Goal: Task Accomplishment & Management: Use online tool/utility

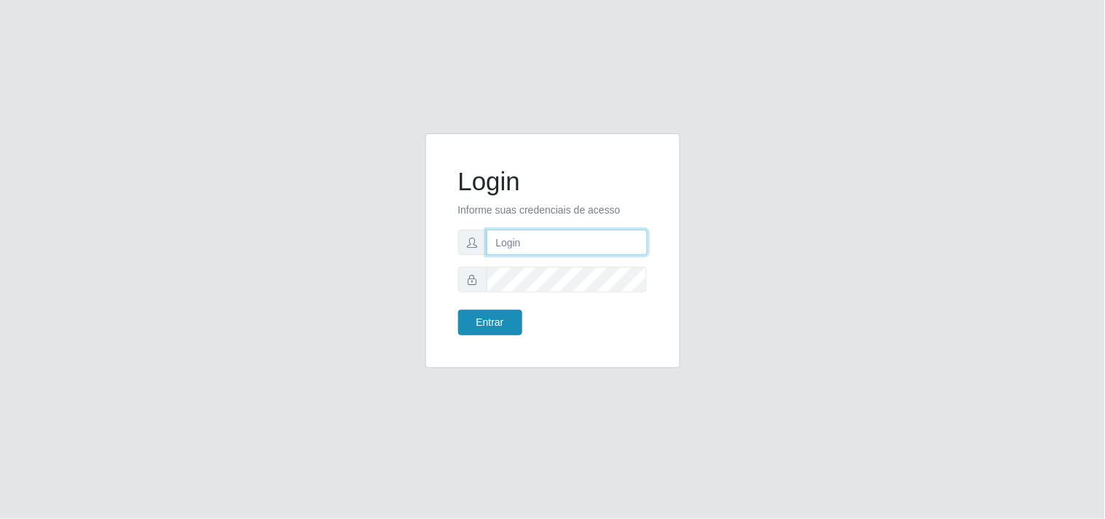
type input "[EMAIL_ADDRESS][DOMAIN_NAME]"
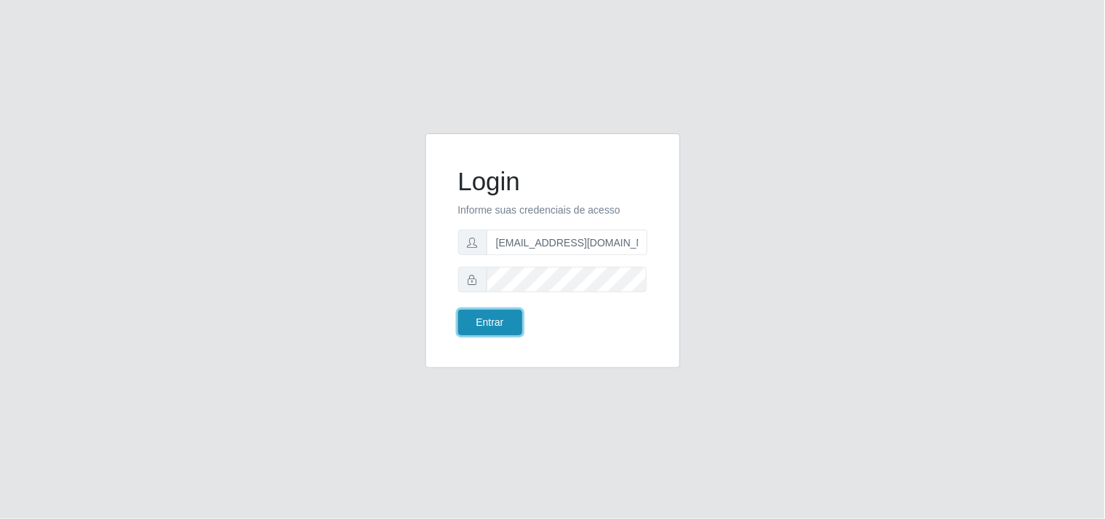
click at [482, 319] on button "Entrar" at bounding box center [490, 322] width 64 height 25
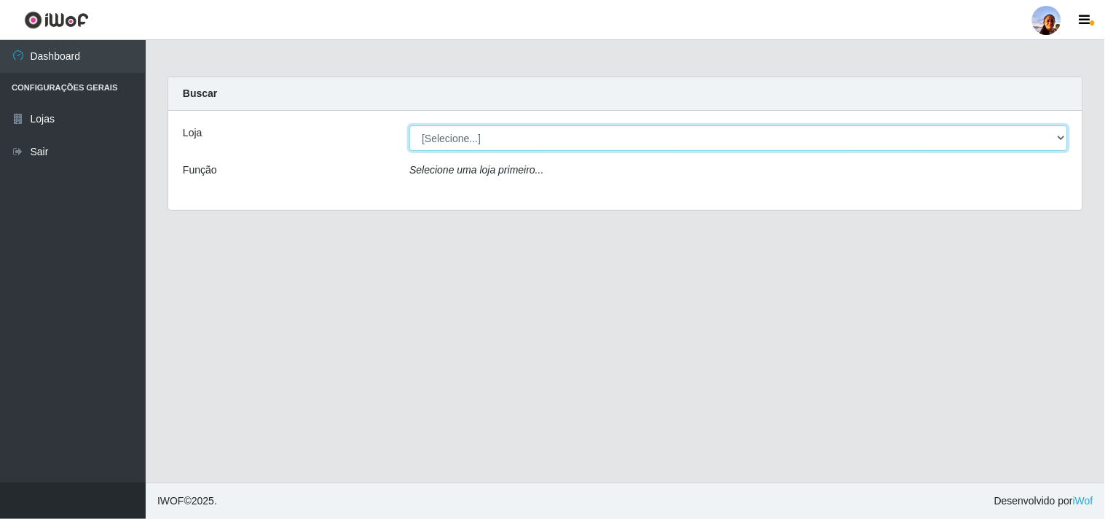
click at [635, 138] on select "[Selecione...] Supermercado [GEOGRAPHIC_DATA]" at bounding box center [738, 137] width 659 height 25
select select "166"
click at [409, 125] on select "[Selecione...] Supermercado [GEOGRAPHIC_DATA]" at bounding box center [738, 137] width 659 height 25
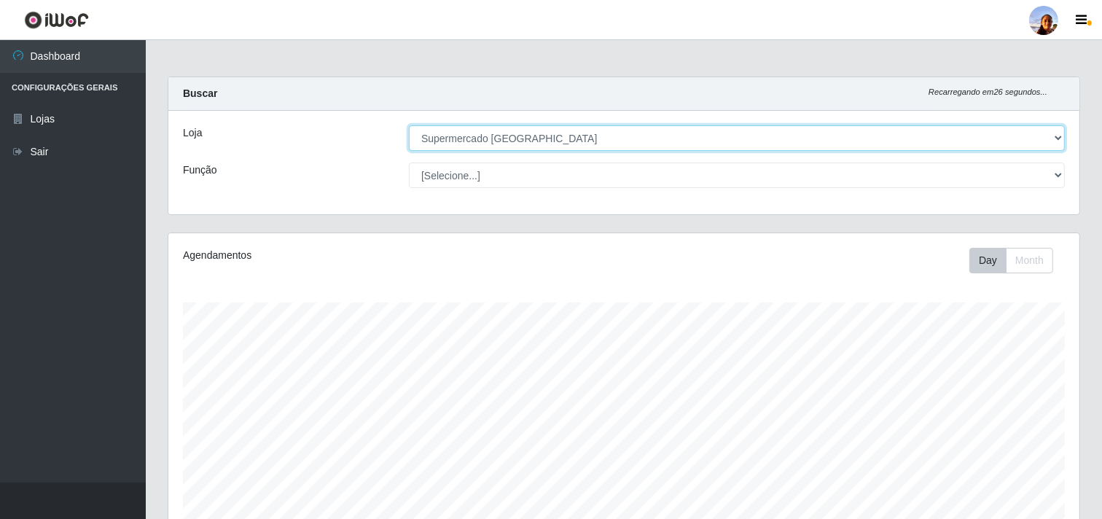
scroll to position [319, 0]
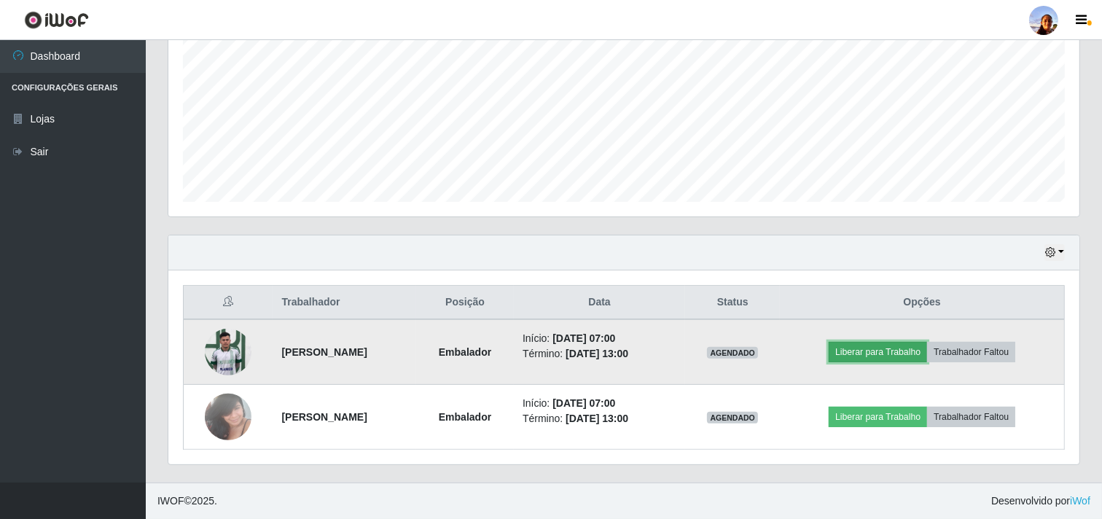
click at [882, 343] on button "Liberar para Trabalho" at bounding box center [877, 352] width 98 height 20
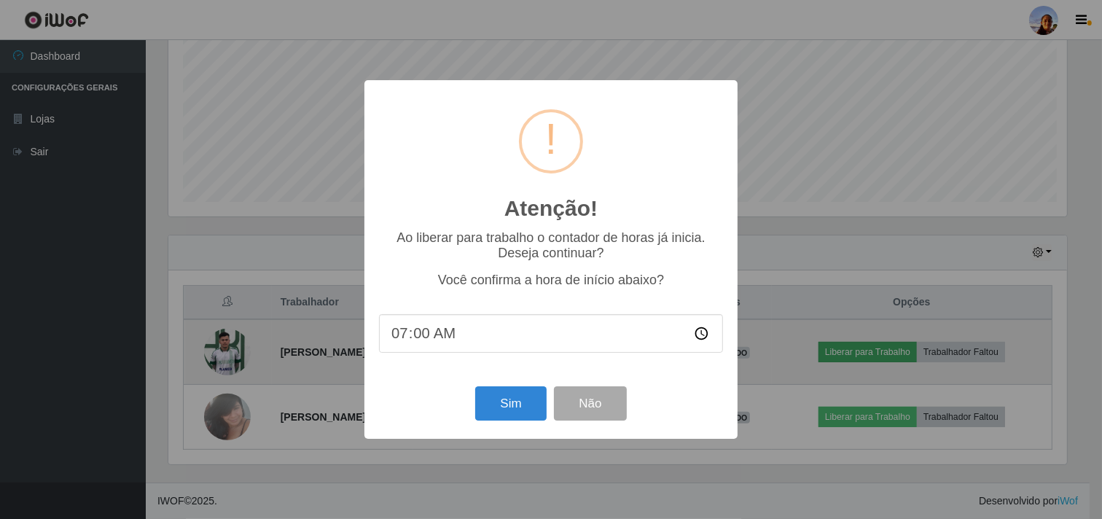
scroll to position [302, 901]
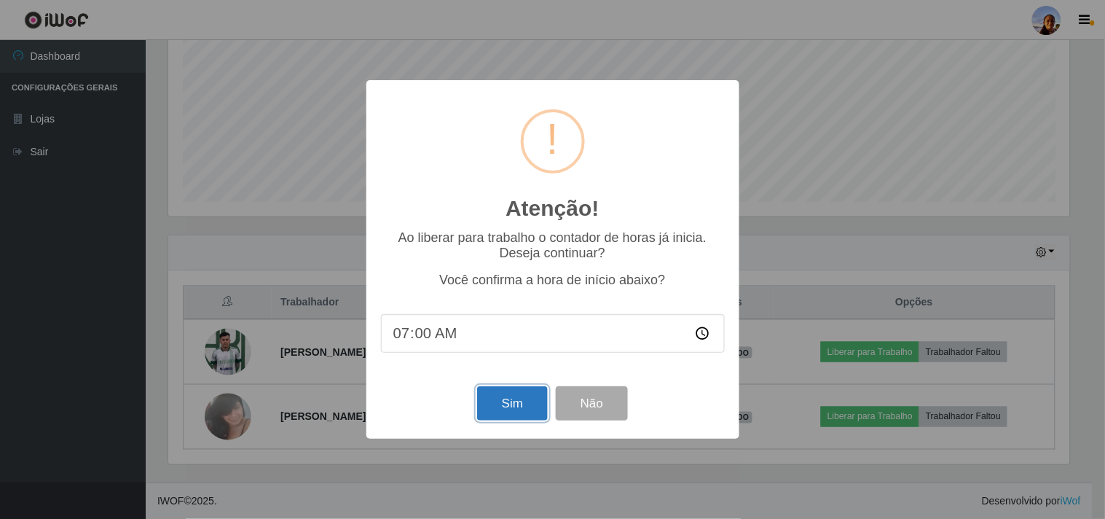
click at [496, 409] on button "Sim" at bounding box center [512, 403] width 71 height 34
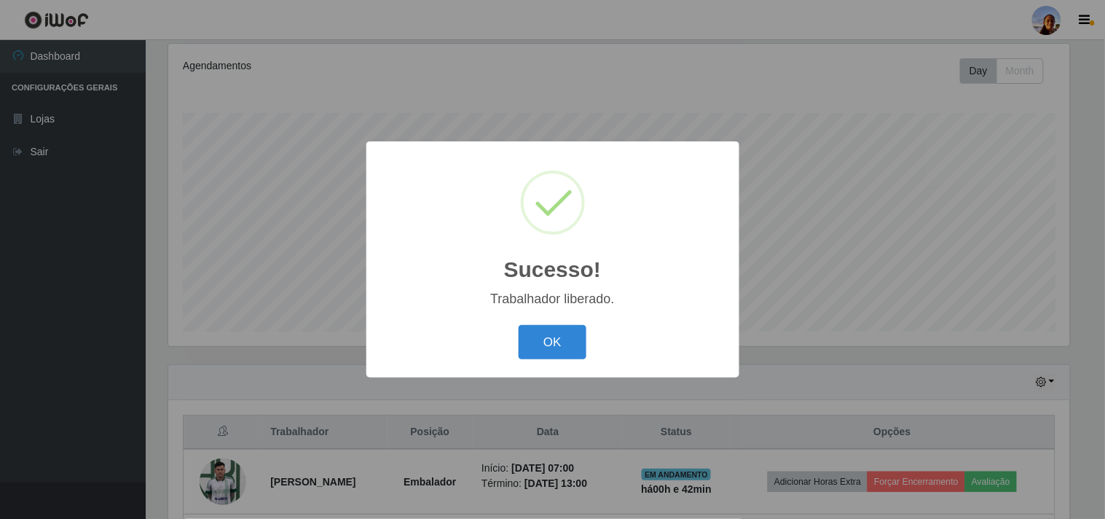
click at [554, 360] on div "OK Cancel" at bounding box center [553, 342] width 344 height 42
click at [552, 352] on button "OK" at bounding box center [553, 342] width 68 height 34
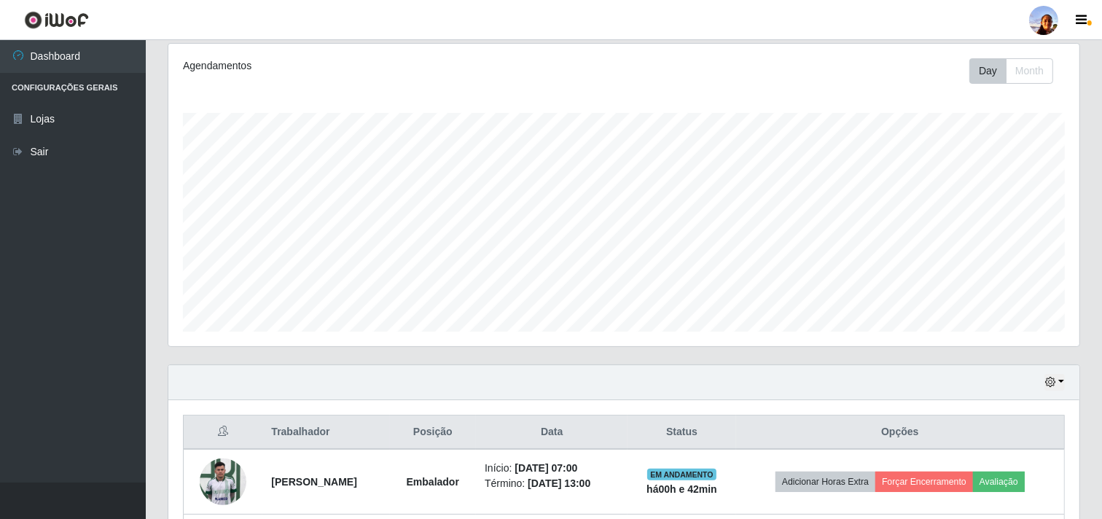
scroll to position [319, 0]
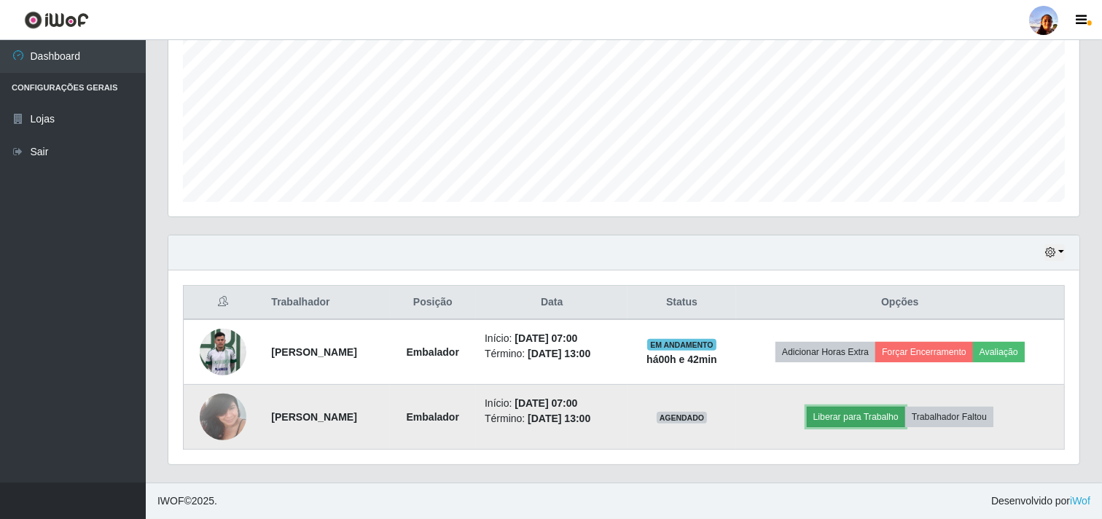
click at [863, 413] on button "Liberar para Trabalho" at bounding box center [855, 417] width 98 height 20
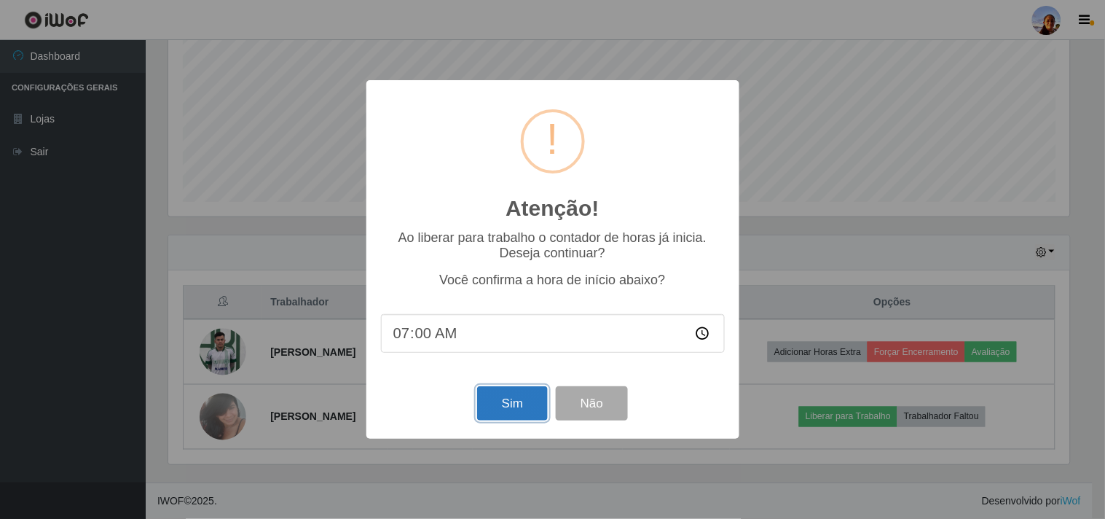
click at [506, 401] on button "Sim" at bounding box center [512, 403] width 71 height 34
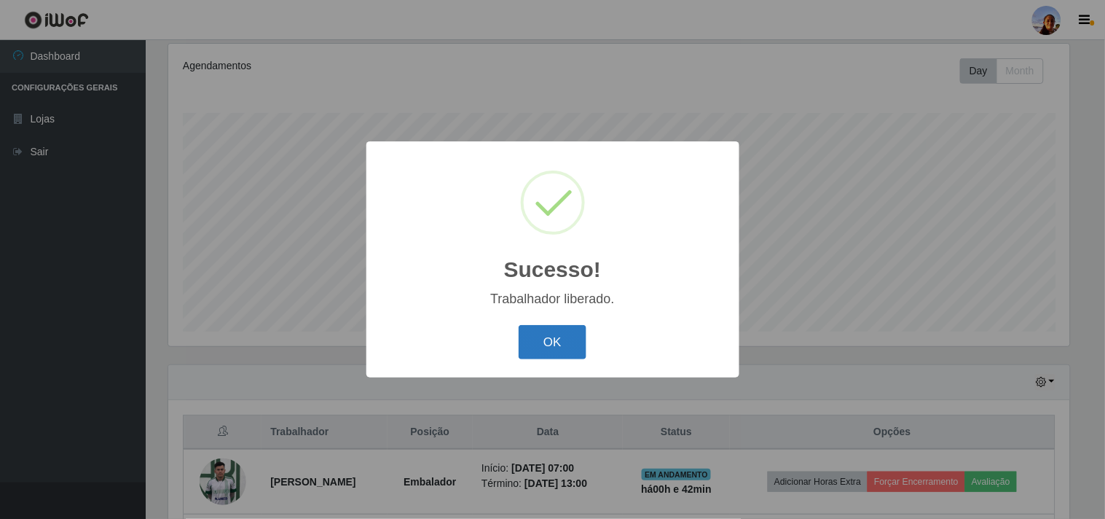
click at [538, 350] on button "OK" at bounding box center [553, 342] width 68 height 34
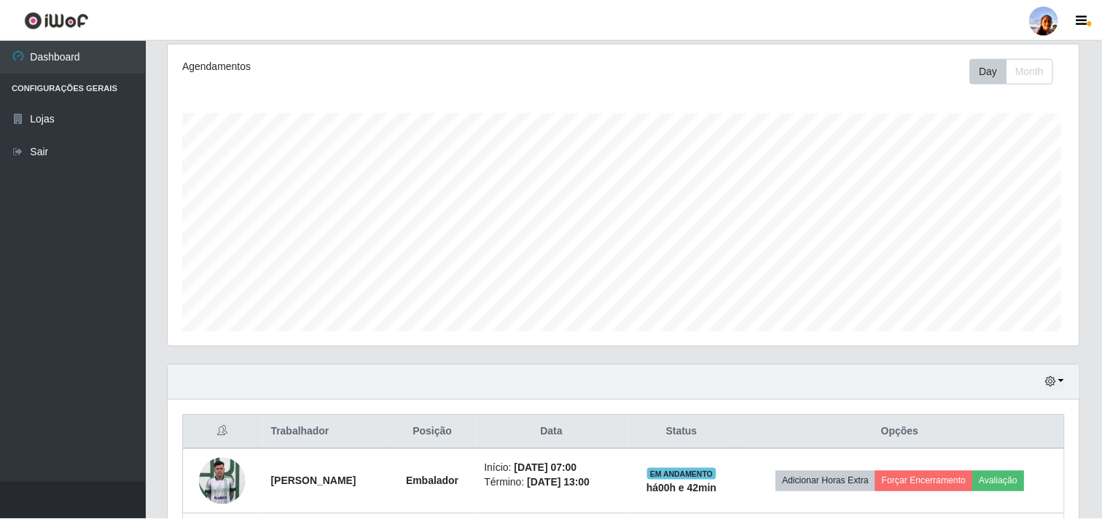
scroll to position [302, 911]
